Goal: Information Seeking & Learning: Learn about a topic

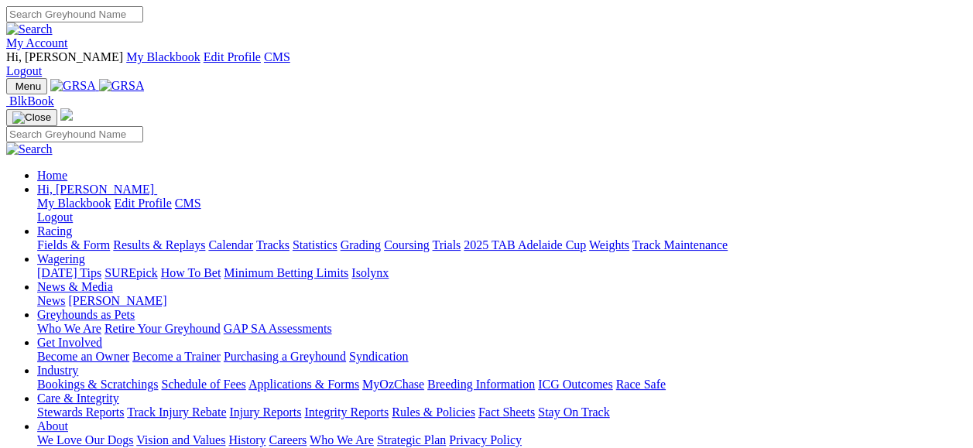
click at [67, 238] on link "Fields & Form" at bounding box center [73, 244] width 73 height 13
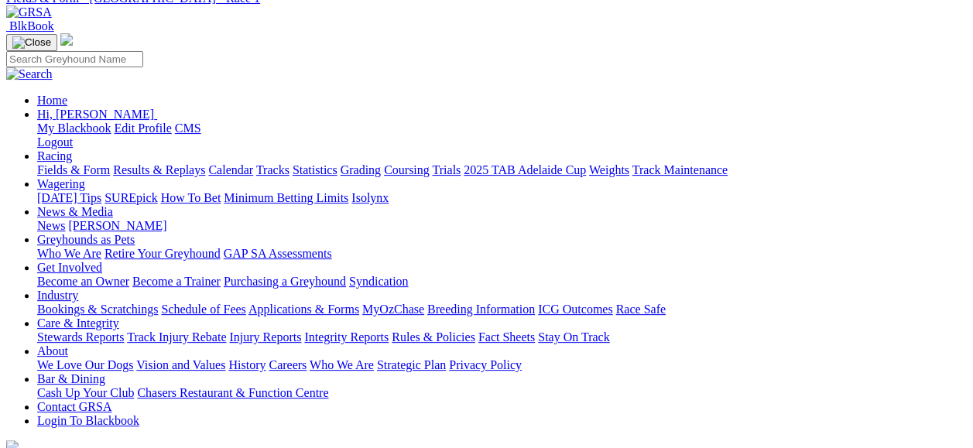
scroll to position [227, 0]
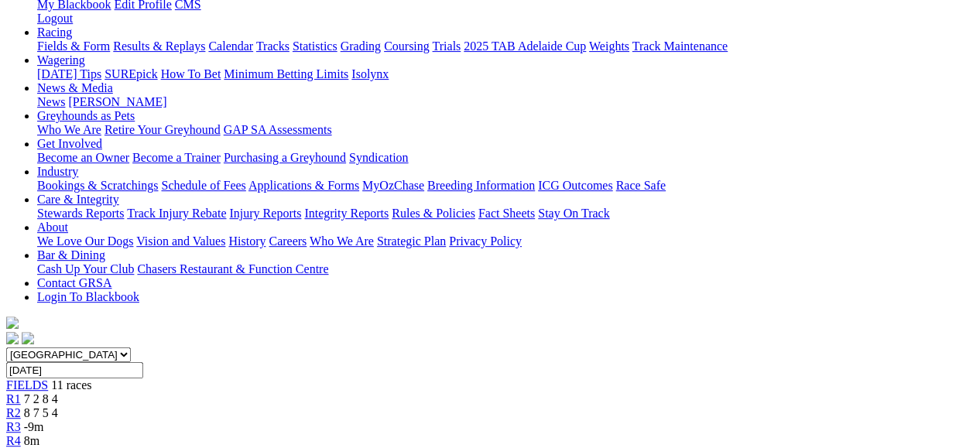
click at [21, 434] on span "R4" at bounding box center [13, 440] width 15 height 13
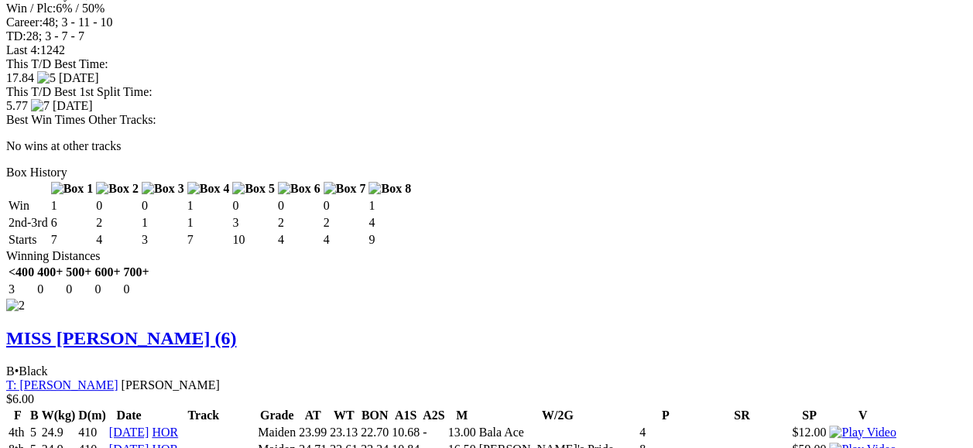
scroll to position [2928, 0]
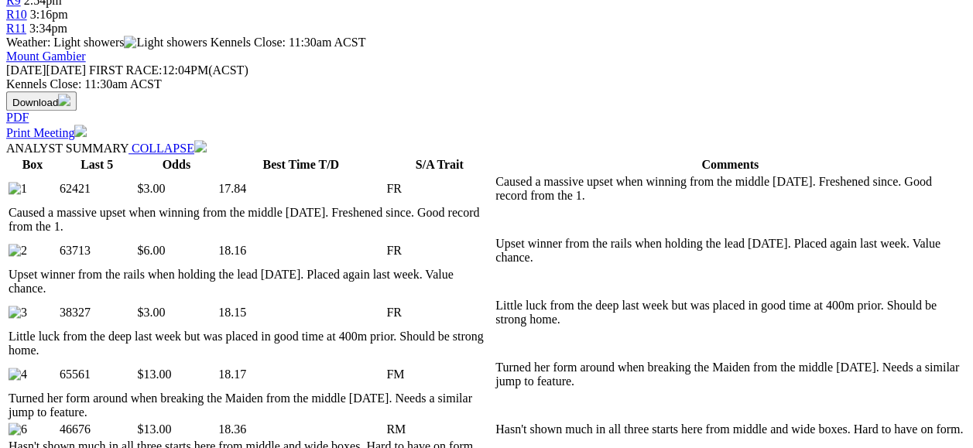
scroll to position [81, 0]
